Goal: Task Accomplishment & Management: Manage account settings

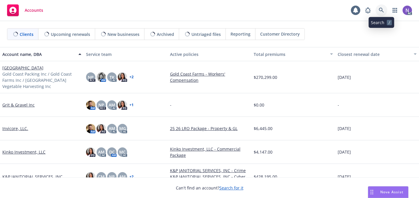
click at [384, 7] on link at bounding box center [381, 10] width 12 height 12
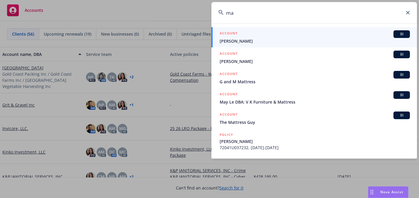
type input "m"
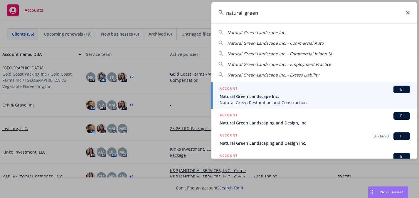
type input "natural green"
click at [263, 94] on span "Natural Green Landscape Inc." at bounding box center [315, 96] width 190 height 6
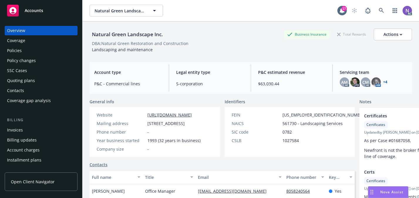
click at [57, 80] on div "Quoting plans" at bounding box center [41, 80] width 68 height 9
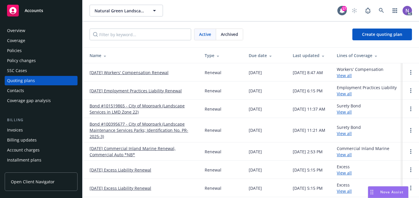
click at [157, 73] on link "[DATE] Workers' Compensation Renewal" at bounding box center [129, 72] width 79 height 6
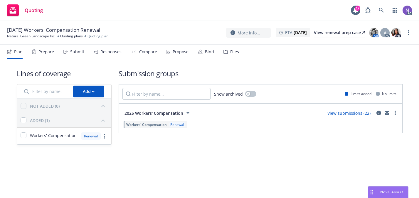
click at [230, 54] on div "Files" at bounding box center [234, 51] width 9 height 5
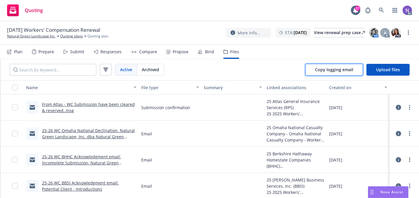
click at [337, 72] on button "Copy logging email" at bounding box center [334, 70] width 58 height 12
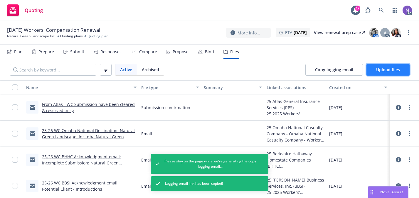
click at [380, 69] on span "Upload files" at bounding box center [388, 70] width 24 height 6
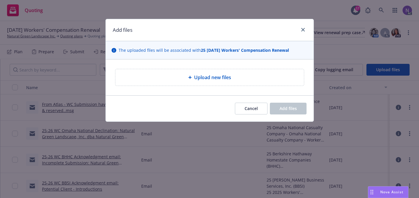
click at [227, 77] on span "Upload new files" at bounding box center [212, 77] width 37 height 7
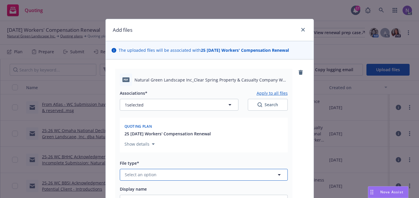
click at [209, 177] on button "Select an option" at bounding box center [204, 174] width 168 height 12
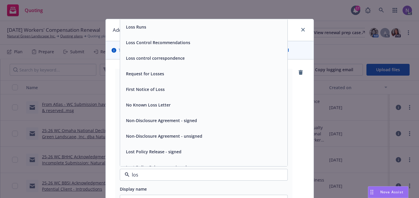
type input "loss"
click at [195, 26] on div "Loss Runs" at bounding box center [204, 27] width 160 height 9
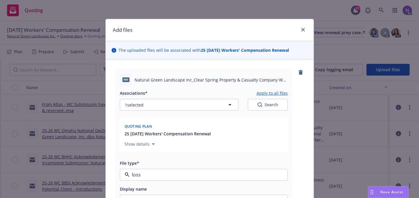
type textarea "x"
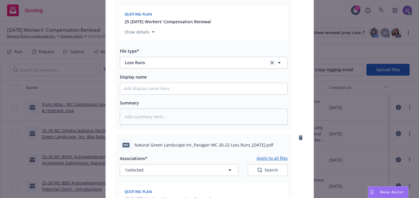
scroll to position [234, 0]
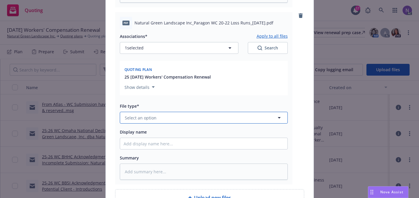
click at [177, 120] on button "Select an option" at bounding box center [204, 118] width 168 height 12
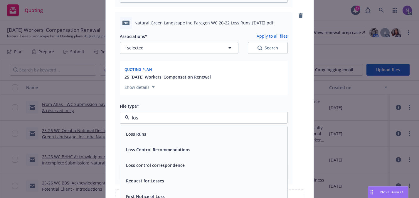
type input "loss"
click at [170, 138] on div "Loss Runs" at bounding box center [203, 134] width 167 height 16
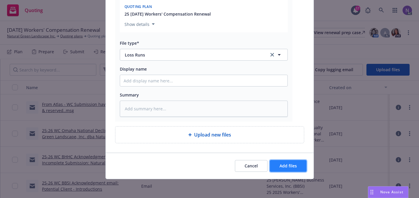
click at [279, 163] on button "Add files" at bounding box center [288, 166] width 37 height 12
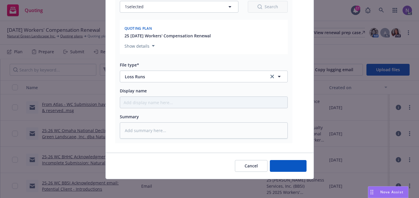
type textarea "x"
